Goal: Find specific page/section: Find specific page/section

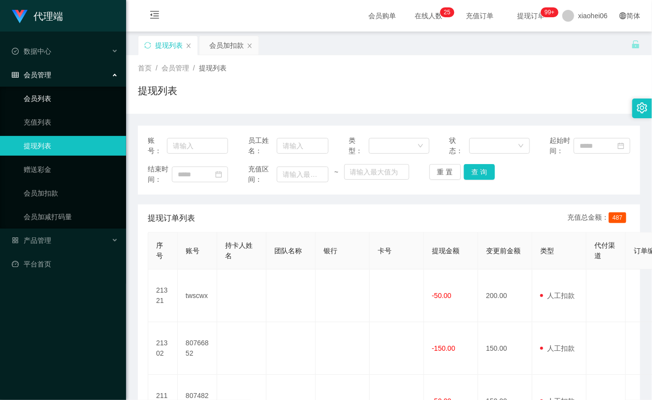
click at [50, 143] on link "提现列表" at bounding box center [71, 146] width 95 height 20
